Goal: Find specific page/section: Find specific page/section

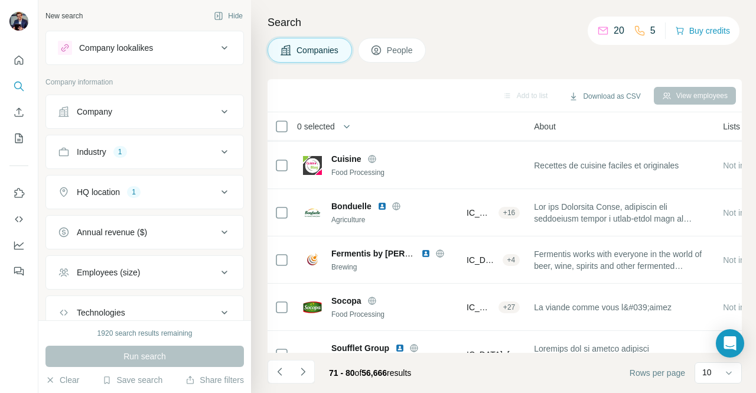
scroll to position [144, 229]
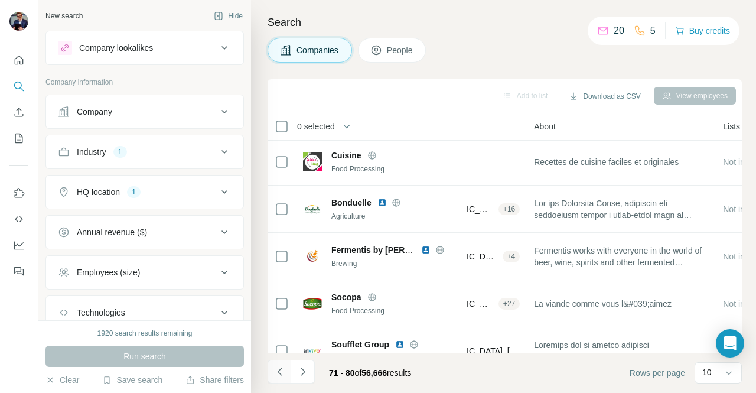
click at [280, 375] on icon "Navigate to previous page" at bounding box center [280, 371] width 12 height 12
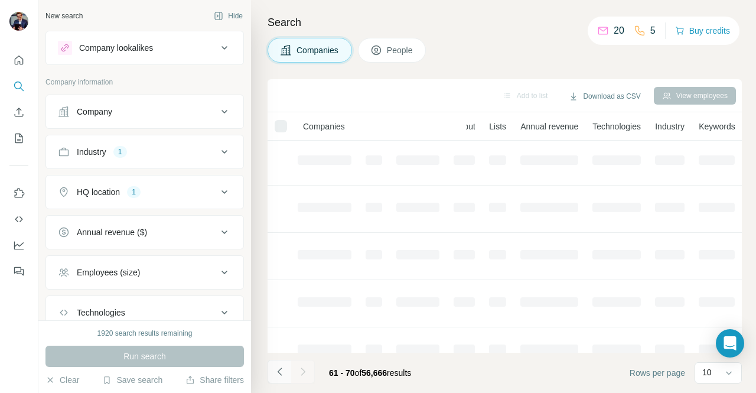
scroll to position [144, 204]
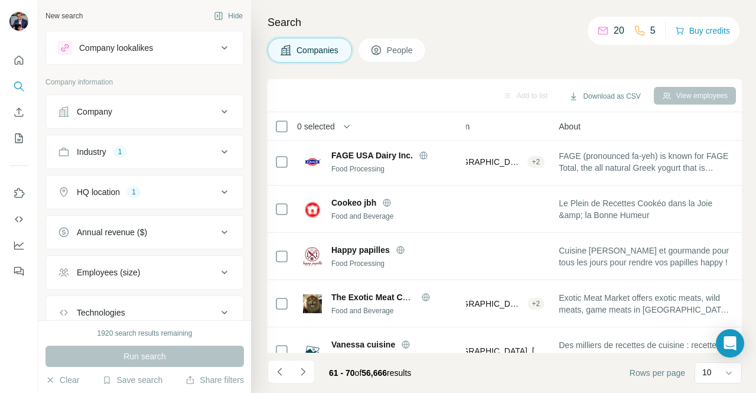
click at [113, 121] on button "Company" at bounding box center [144, 111] width 197 height 28
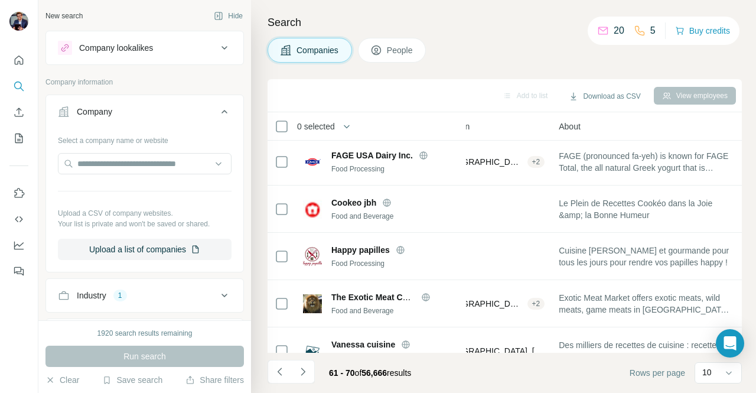
click at [119, 115] on div "Company" at bounding box center [137, 112] width 159 height 12
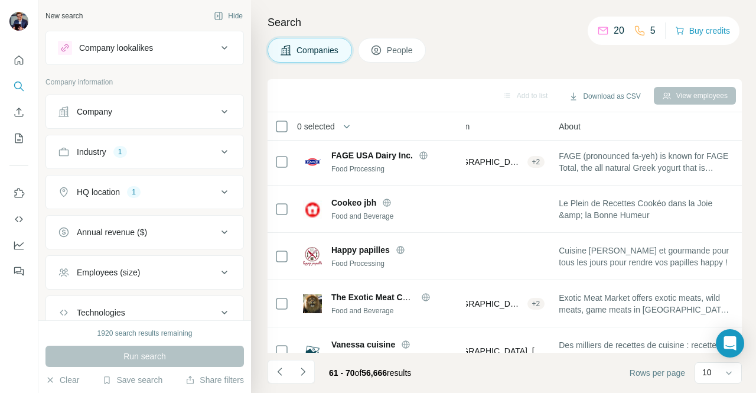
click at [119, 115] on div "Company" at bounding box center [137, 112] width 159 height 12
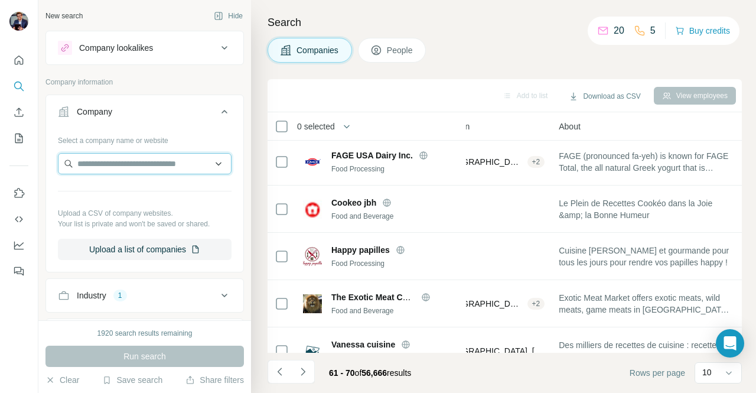
click at [100, 168] on input "text" at bounding box center [145, 163] width 174 height 21
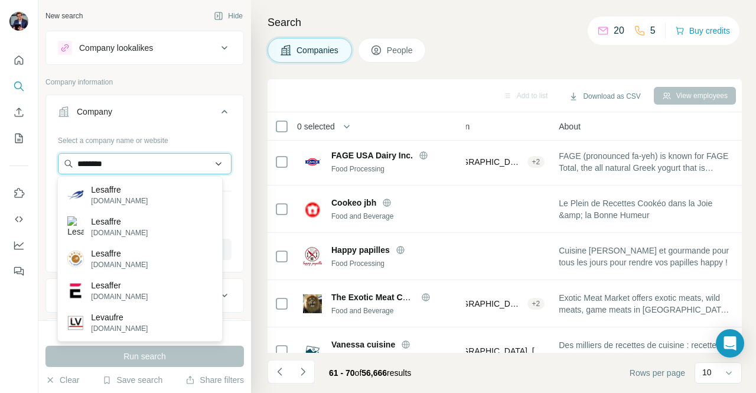
type input "********"
click at [148, 166] on input "********" at bounding box center [145, 163] width 174 height 21
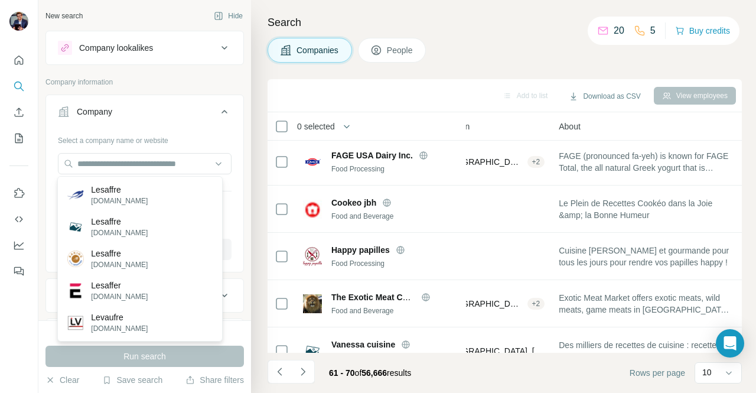
click at [142, 354] on div "Run search" at bounding box center [144, 355] width 198 height 21
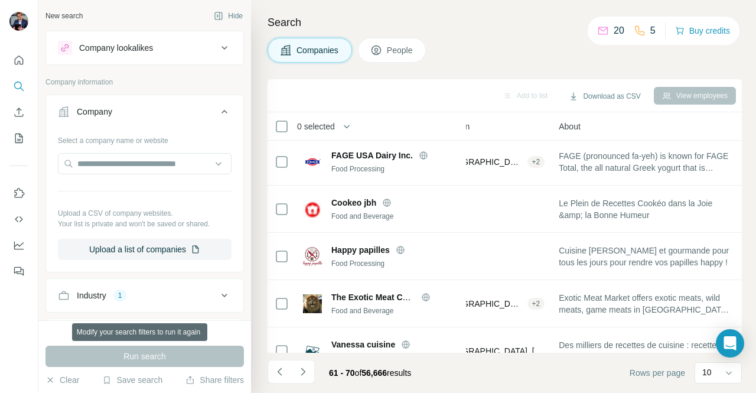
click at [142, 354] on div "Run search" at bounding box center [144, 355] width 198 height 21
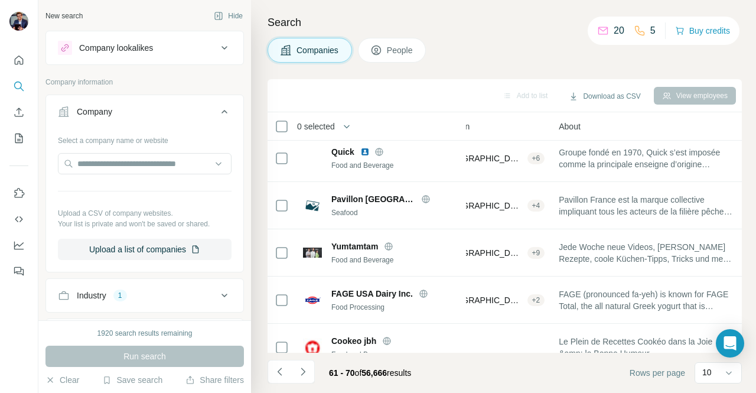
scroll to position [0, 204]
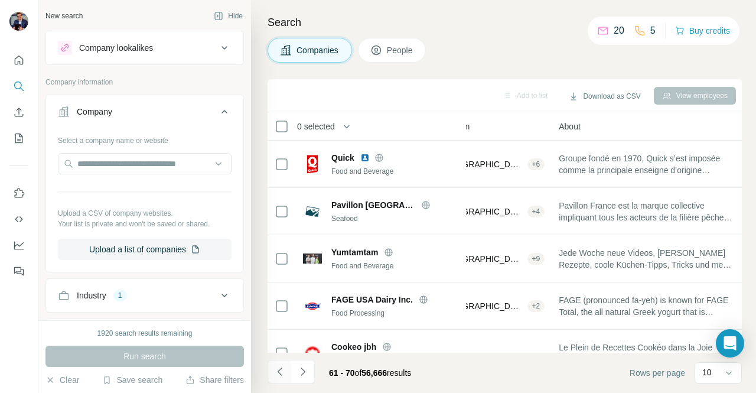
click at [281, 367] on icon "Navigate to previous page" at bounding box center [280, 371] width 12 height 12
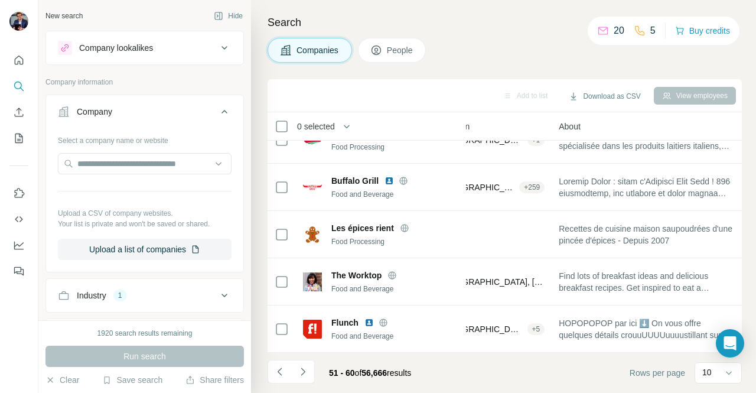
scroll to position [266, 204]
click at [282, 369] on icon "Navigate to previous page" at bounding box center [280, 371] width 12 height 12
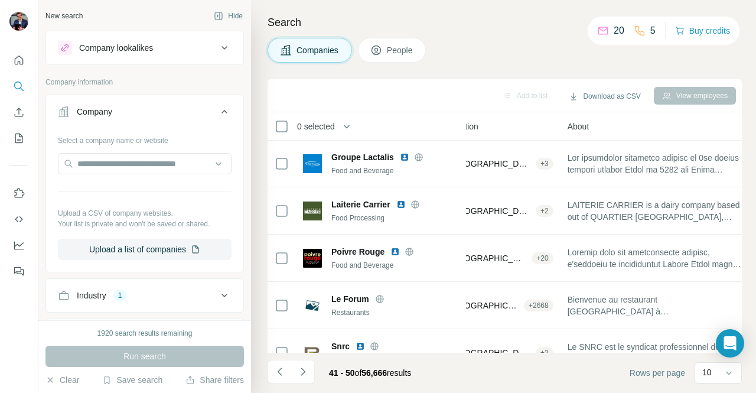
scroll to position [0, 204]
click at [278, 378] on button "Navigate to previous page" at bounding box center [279, 372] width 24 height 24
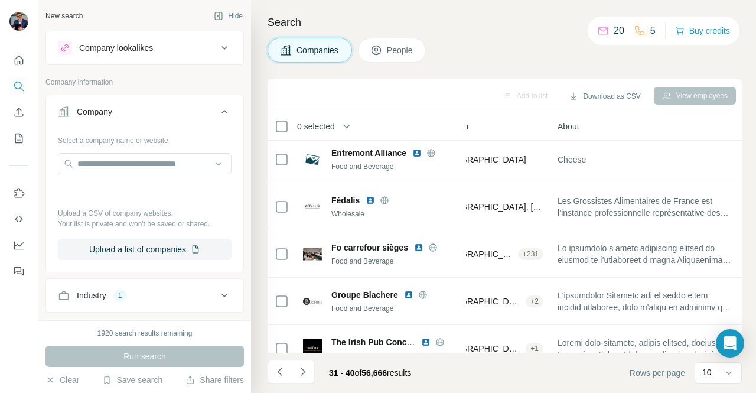
scroll to position [266, 204]
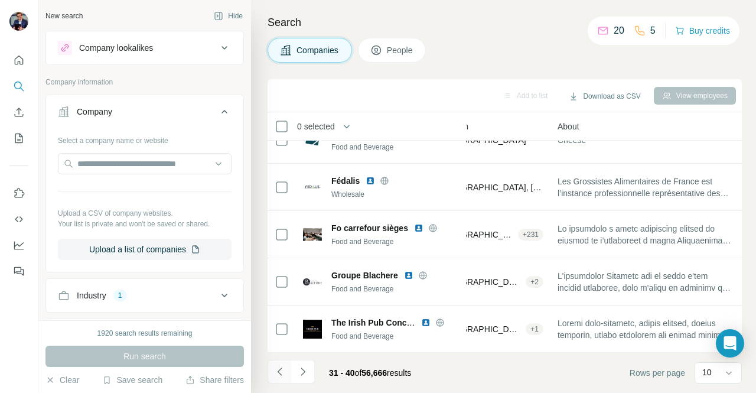
click at [285, 368] on icon "Navigate to previous page" at bounding box center [280, 371] width 12 height 12
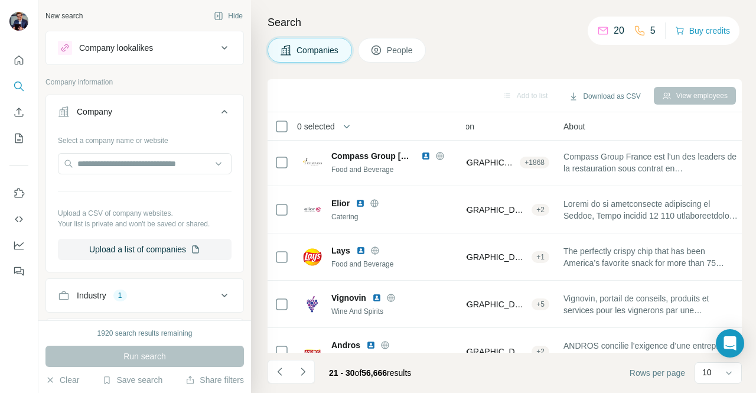
scroll to position [0, 204]
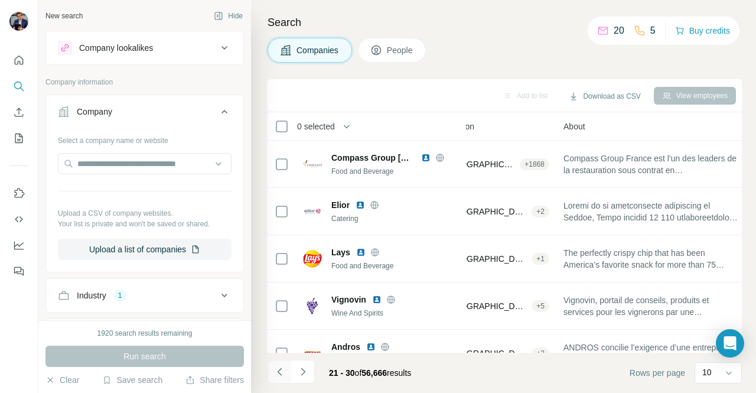
click at [279, 376] on icon "Navigate to previous page" at bounding box center [280, 371] width 12 height 12
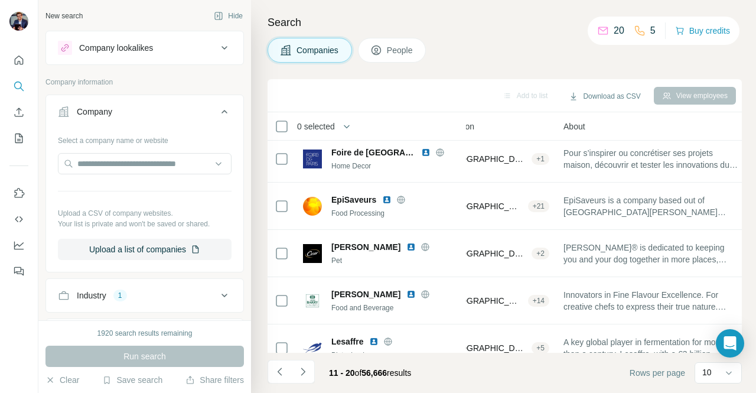
scroll to position [266, 204]
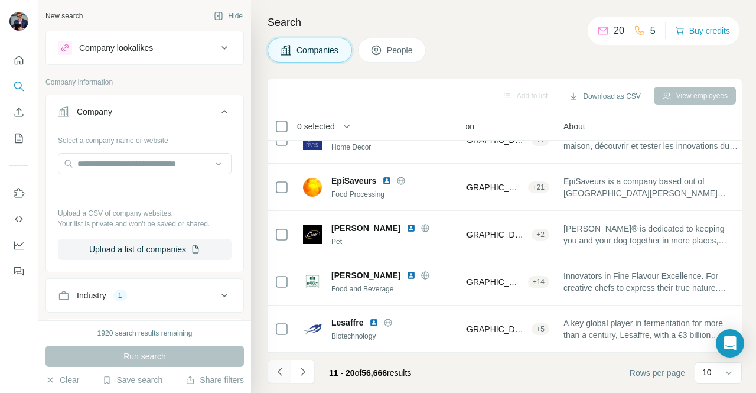
click at [283, 378] on button "Navigate to previous page" at bounding box center [279, 372] width 24 height 24
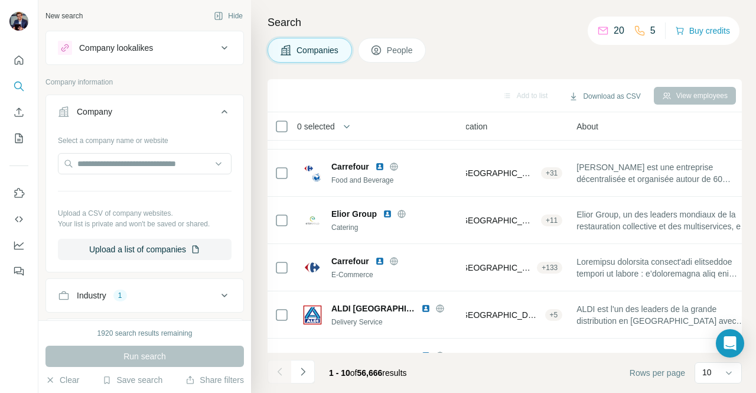
scroll to position [0, 204]
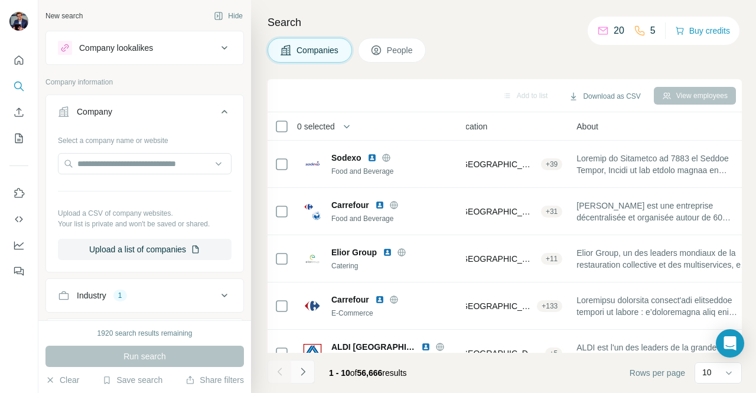
click at [309, 370] on button "Navigate to next page" at bounding box center [303, 372] width 24 height 24
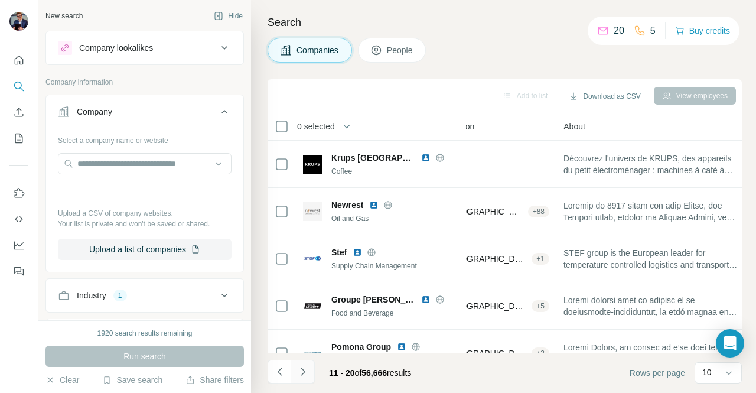
click at [309, 370] on button "Navigate to next page" at bounding box center [303, 372] width 24 height 24
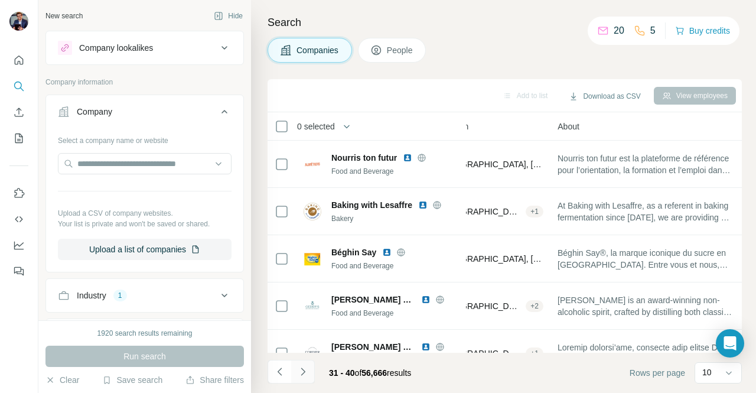
click at [309, 370] on button "Navigate to next page" at bounding box center [303, 372] width 24 height 24
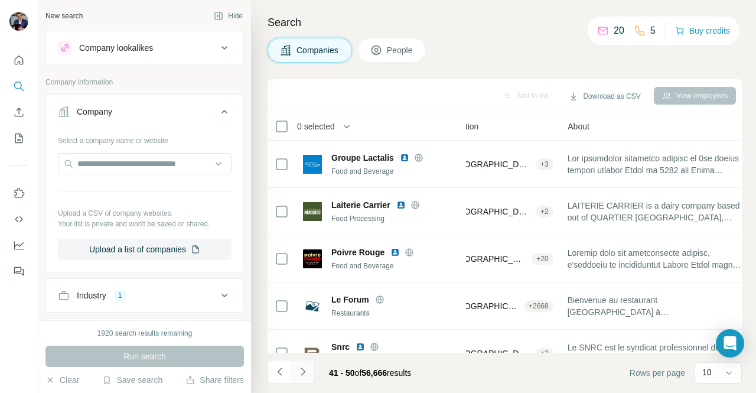
click at [309, 370] on button "Navigate to next page" at bounding box center [303, 372] width 24 height 24
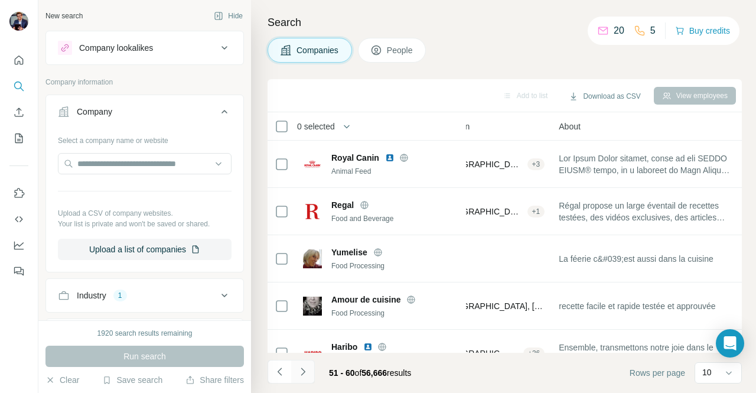
click at [309, 370] on button "Navigate to next page" at bounding box center [303, 372] width 24 height 24
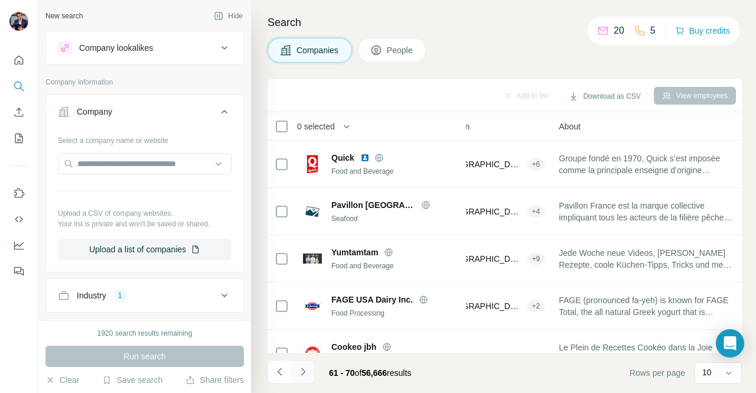
click at [309, 370] on button "Navigate to next page" at bounding box center [303, 372] width 24 height 24
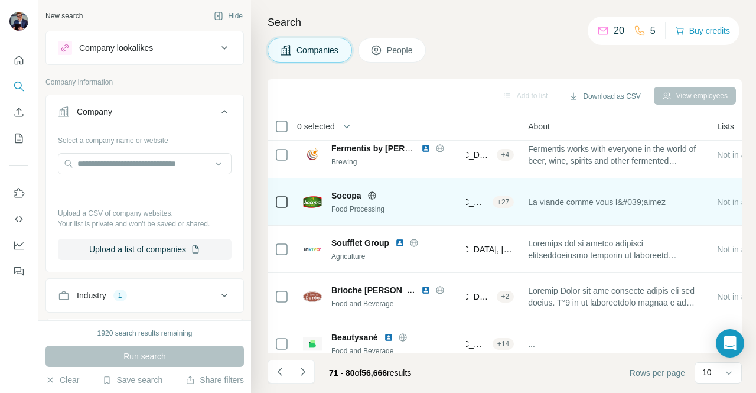
scroll to position [266, 235]
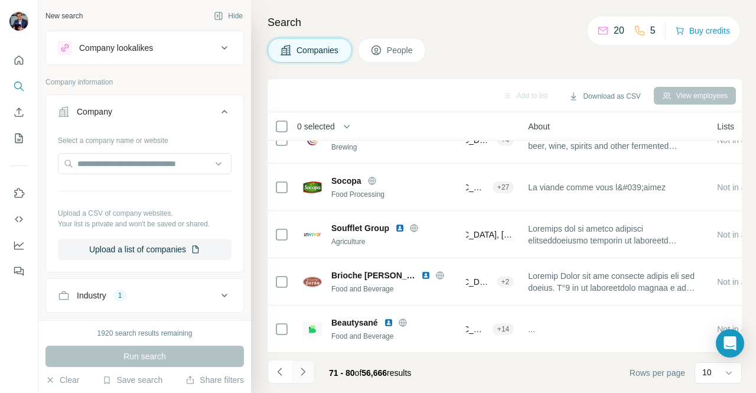
click at [309, 373] on button "Navigate to next page" at bounding box center [303, 372] width 24 height 24
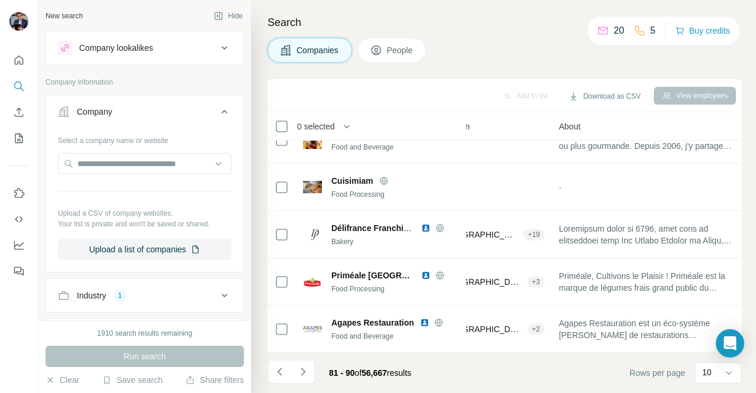
scroll to position [263, 204]
